Goal: Task Accomplishment & Management: Manage account settings

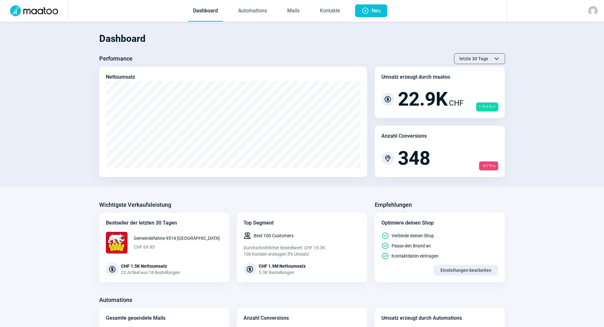
click at [281, 10] on span "Dashboard Automations Mails Kontakte" at bounding box center [266, 11] width 167 height 22
click at [294, 13] on link "Mails" at bounding box center [293, 11] width 23 height 21
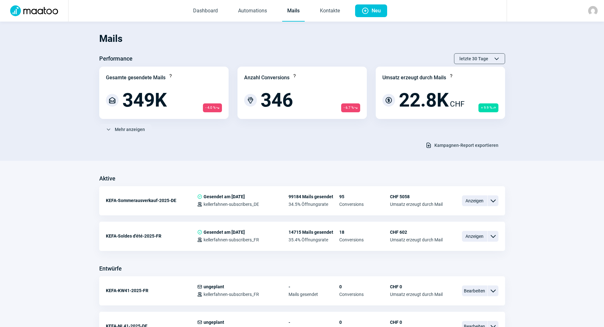
click at [459, 145] on span "Kampagnen-Report exportieren" at bounding box center [466, 145] width 64 height 10
click at [110, 128] on span "ChevronDown icon" at bounding box center [108, 129] width 5 height 5
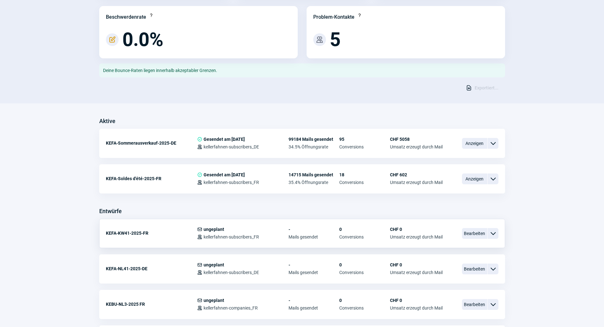
scroll to position [254, 0]
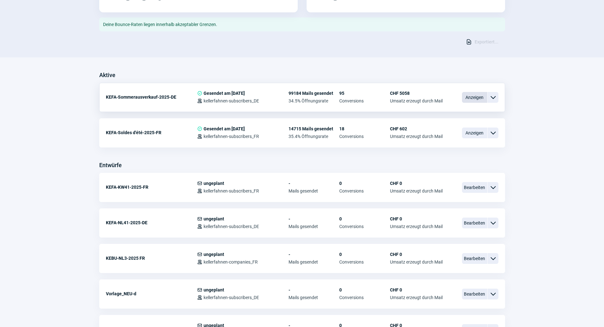
click at [473, 98] on span "Anzeigen" at bounding box center [474, 97] width 25 height 11
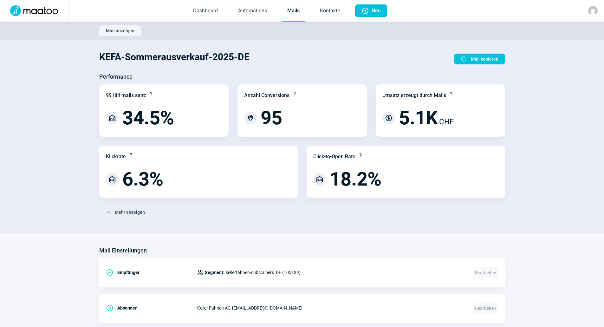
click at [126, 29] on span "Mail anzeigen" at bounding box center [120, 31] width 29 height 10
click at [289, 12] on link "Mails" at bounding box center [293, 11] width 23 height 21
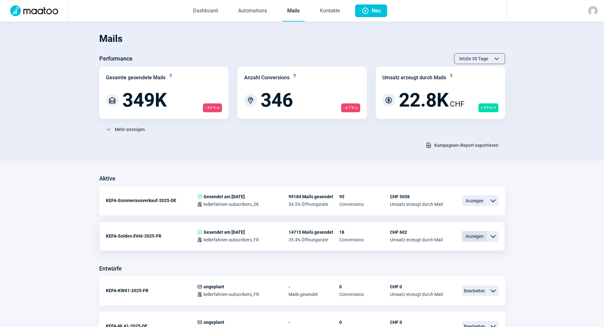
click at [463, 235] on div "KEFA-Soldes d'été-2025-FR CheckCircle icon Gesendet am [DATE] Users icon keller…" at bounding box center [302, 236] width 406 height 29
click at [469, 236] on span "Anzeigen" at bounding box center [474, 236] width 25 height 11
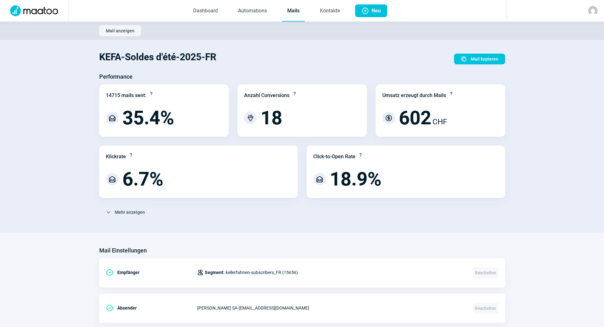
click at [283, 9] on link "Mails" at bounding box center [293, 11] width 23 height 21
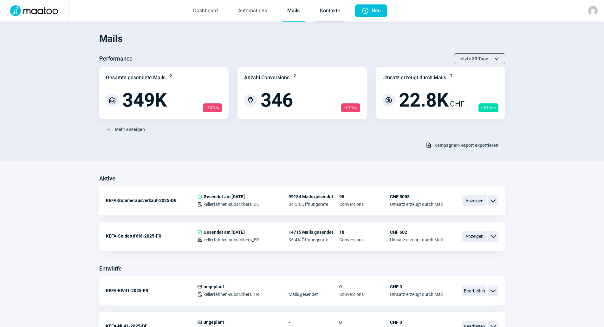
click at [329, 11] on link "Kontakte" at bounding box center [330, 11] width 30 height 21
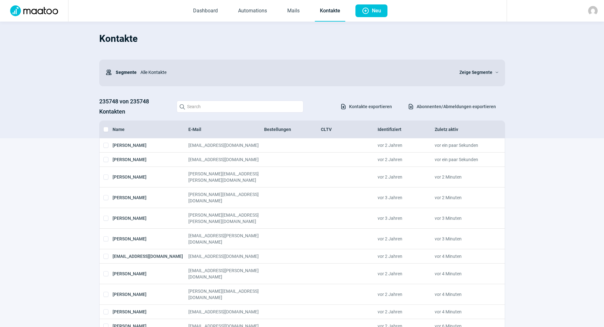
click at [453, 100] on div "235748 von 235748 Kontakten Search icon Download icon Kontakte exportieren Down…" at bounding box center [302, 106] width 406 height 20
click at [452, 104] on span "Abonnenten/Abmeldungen exportieren" at bounding box center [456, 106] width 79 height 10
click at [301, 10] on link "Mails" at bounding box center [293, 11] width 23 height 21
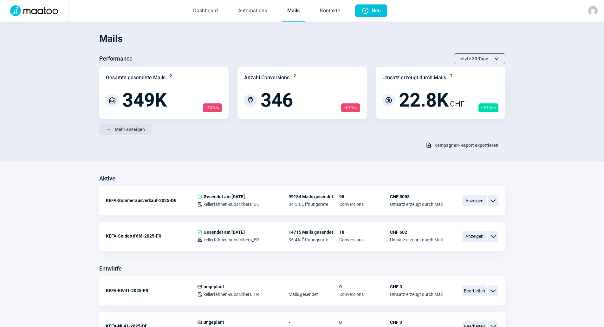
click at [136, 128] on span "Mehr anzeigen" at bounding box center [130, 129] width 30 height 10
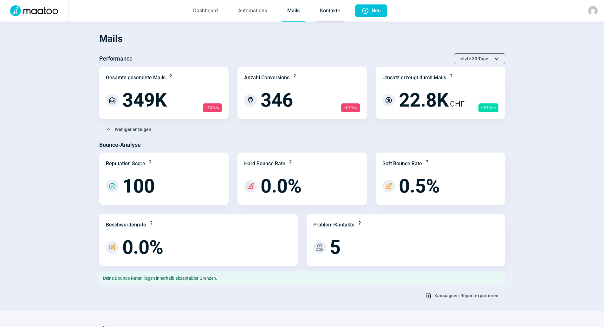
click at [331, 16] on link "Kontakte" at bounding box center [330, 11] width 30 height 21
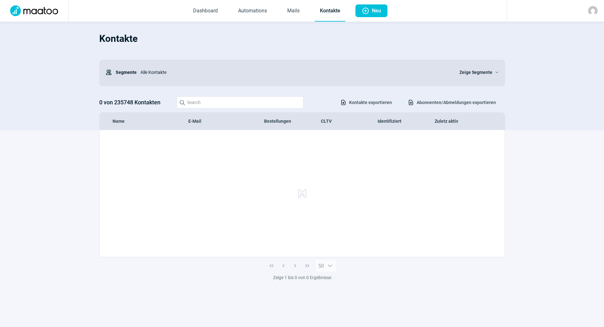
click at [506, 71] on section "Kontakte Users icon Segmente Alle Kontakte Zeige Segmente ChevronDown icon 0 vo…" at bounding box center [302, 76] width 604 height 108
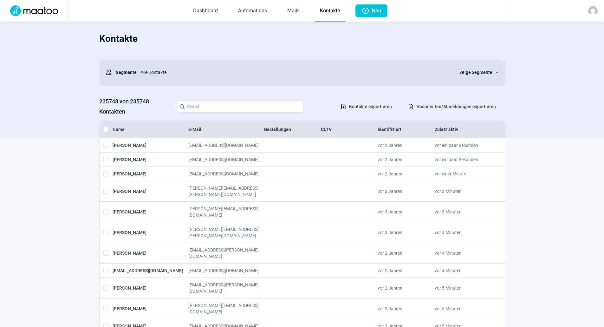
click at [484, 75] on span "Zeige Segmente" at bounding box center [475, 72] width 33 height 8
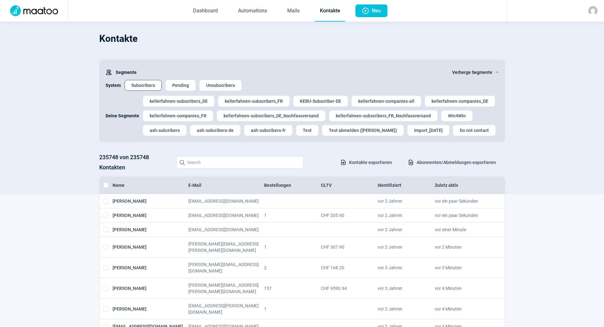
click at [158, 86] on button "Subscribers" at bounding box center [143, 85] width 37 height 11
